Goal: Find specific page/section: Find specific page/section

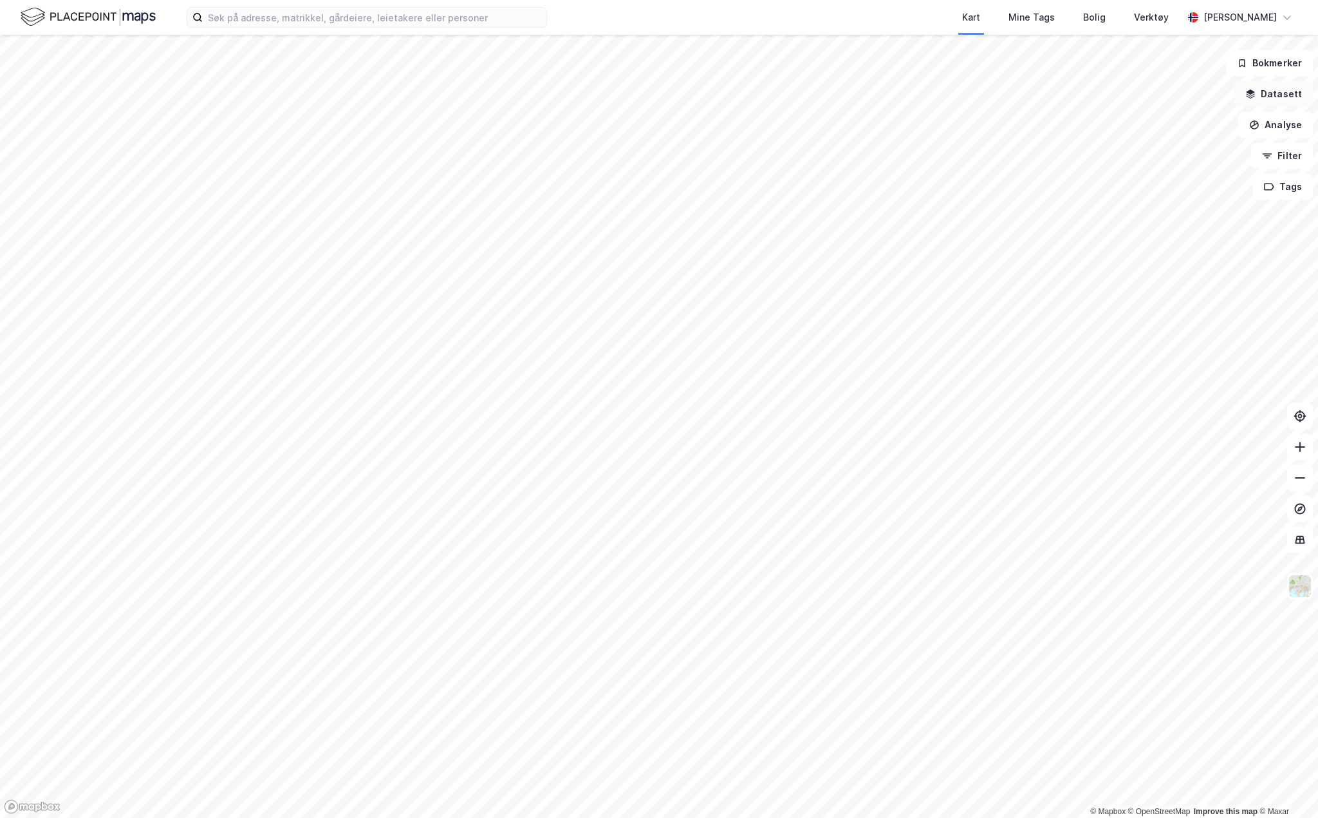
click at [1261, 97] on button "Datasett" at bounding box center [1274, 94] width 79 height 26
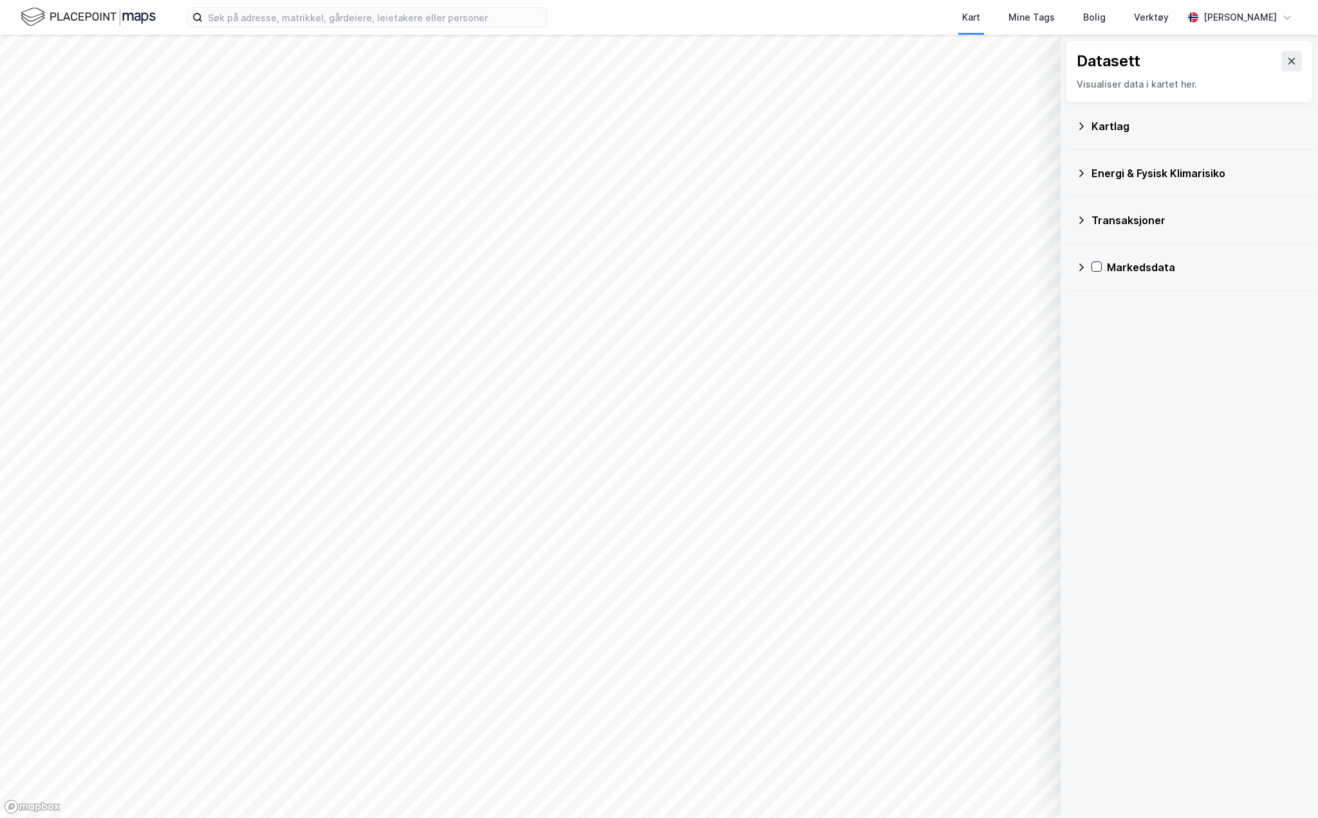
click at [1081, 124] on icon at bounding box center [1082, 125] width 5 height 7
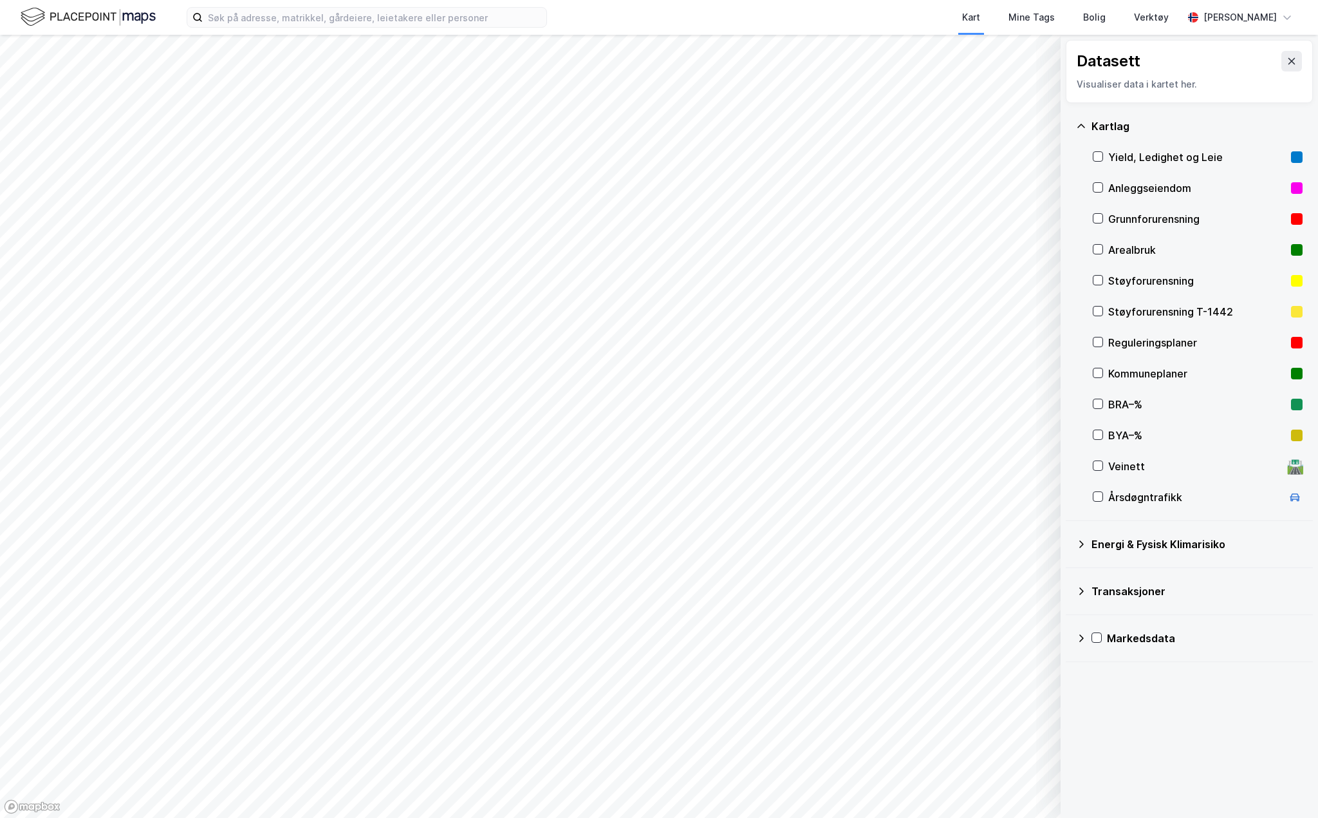
click at [1083, 590] on icon at bounding box center [1082, 591] width 5 height 8
click at [1100, 675] on icon at bounding box center [1098, 678] width 10 height 10
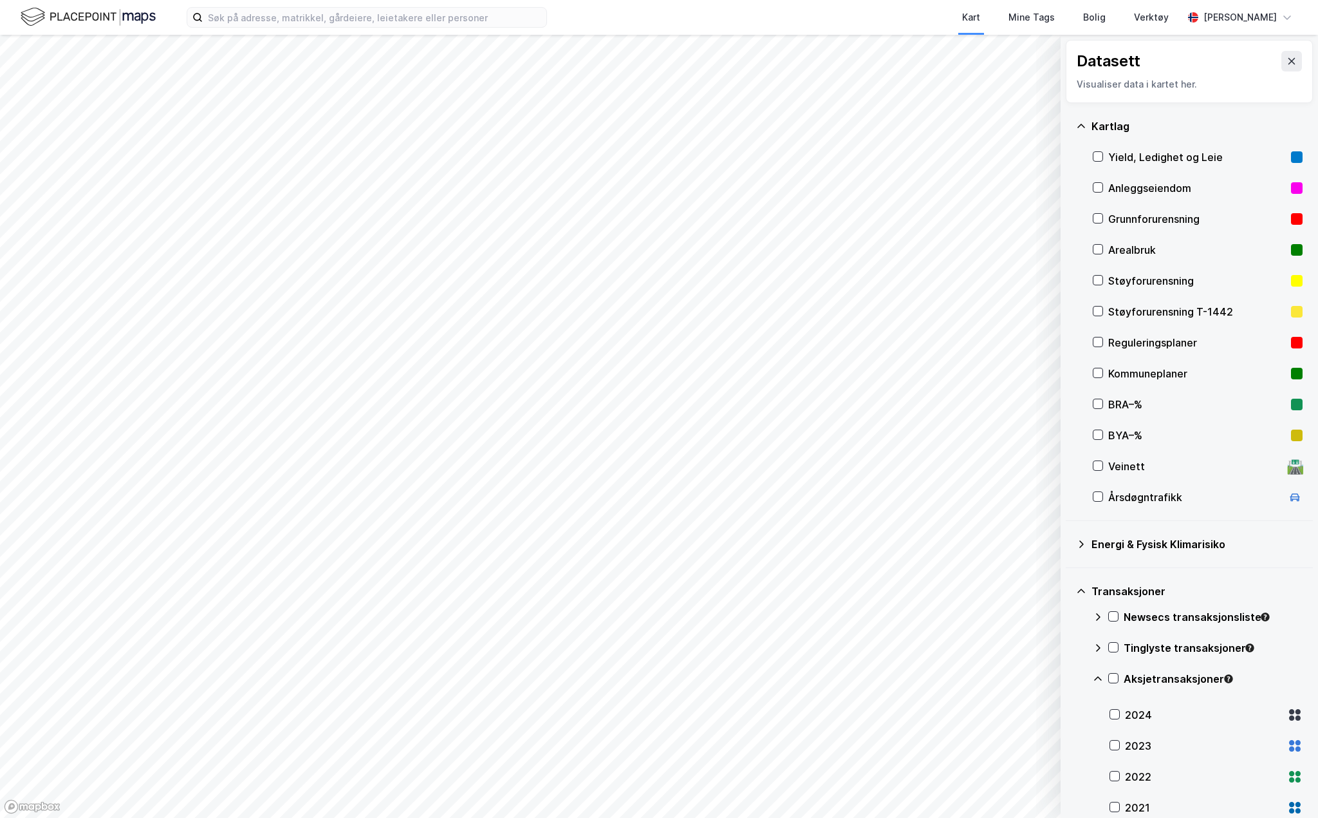
click at [1100, 675] on icon at bounding box center [1098, 678] width 10 height 10
click at [1097, 612] on icon at bounding box center [1098, 617] width 10 height 10
click at [1101, 649] on icon at bounding box center [1098, 647] width 10 height 10
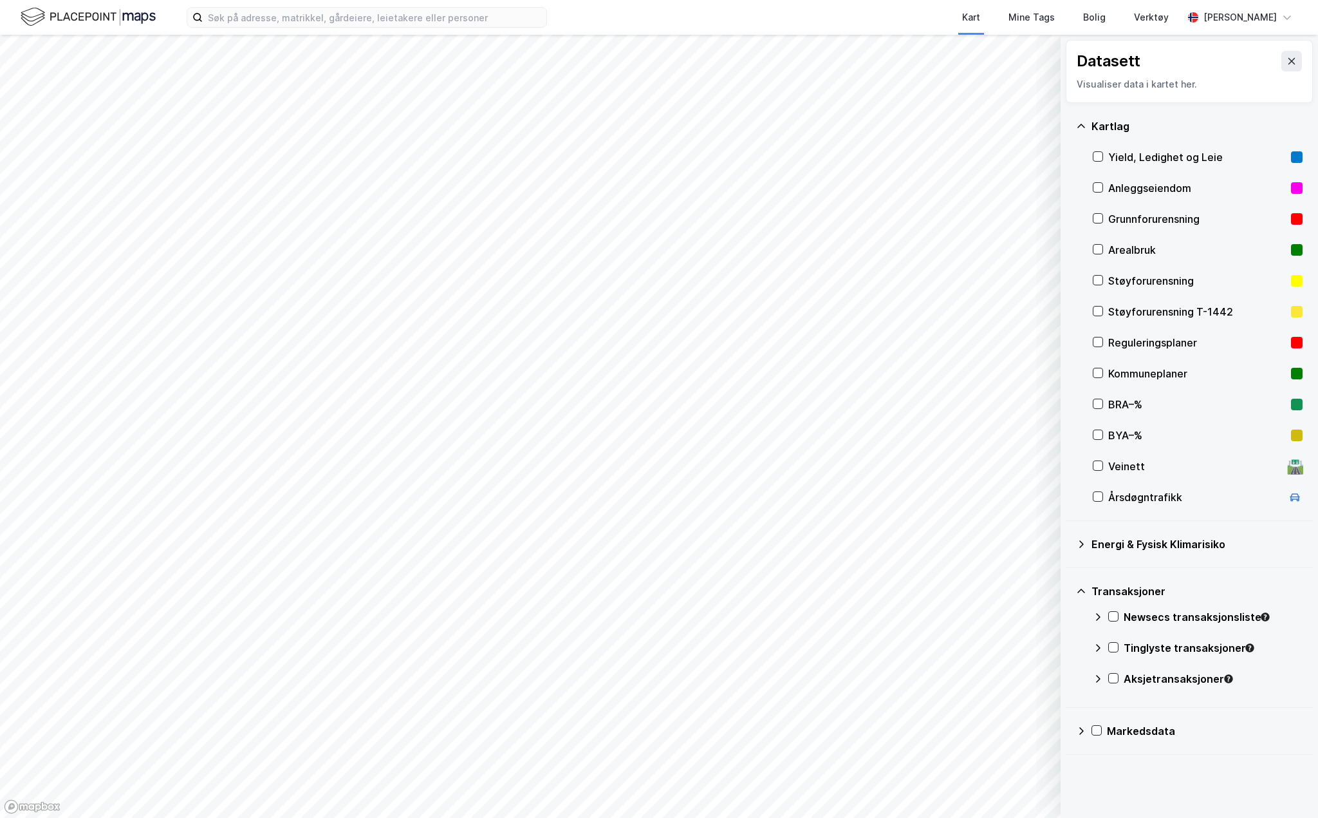
click at [1098, 683] on icon at bounding box center [1098, 678] width 10 height 10
